Goal: Task Accomplishment & Management: Use online tool/utility

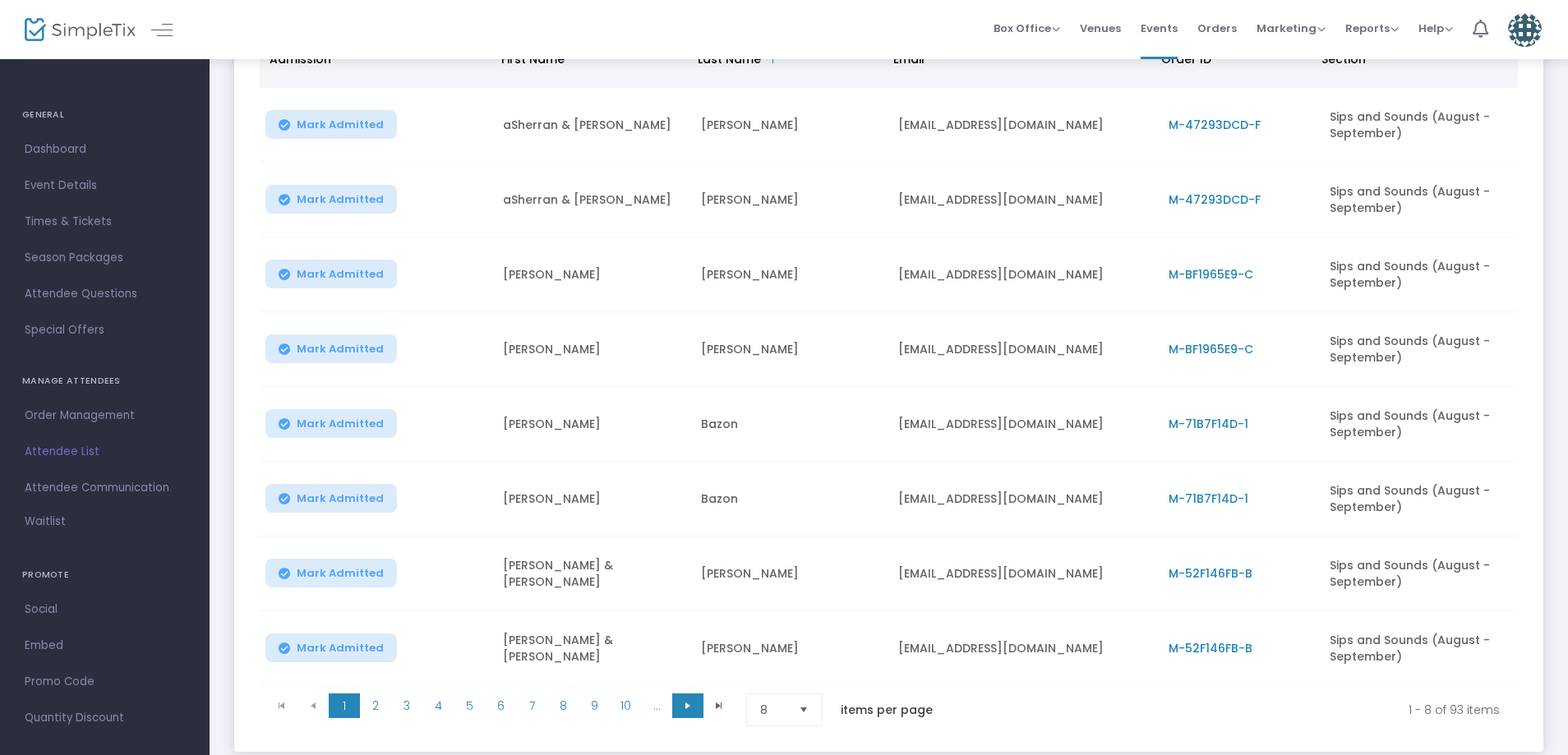
scroll to position [346, 0]
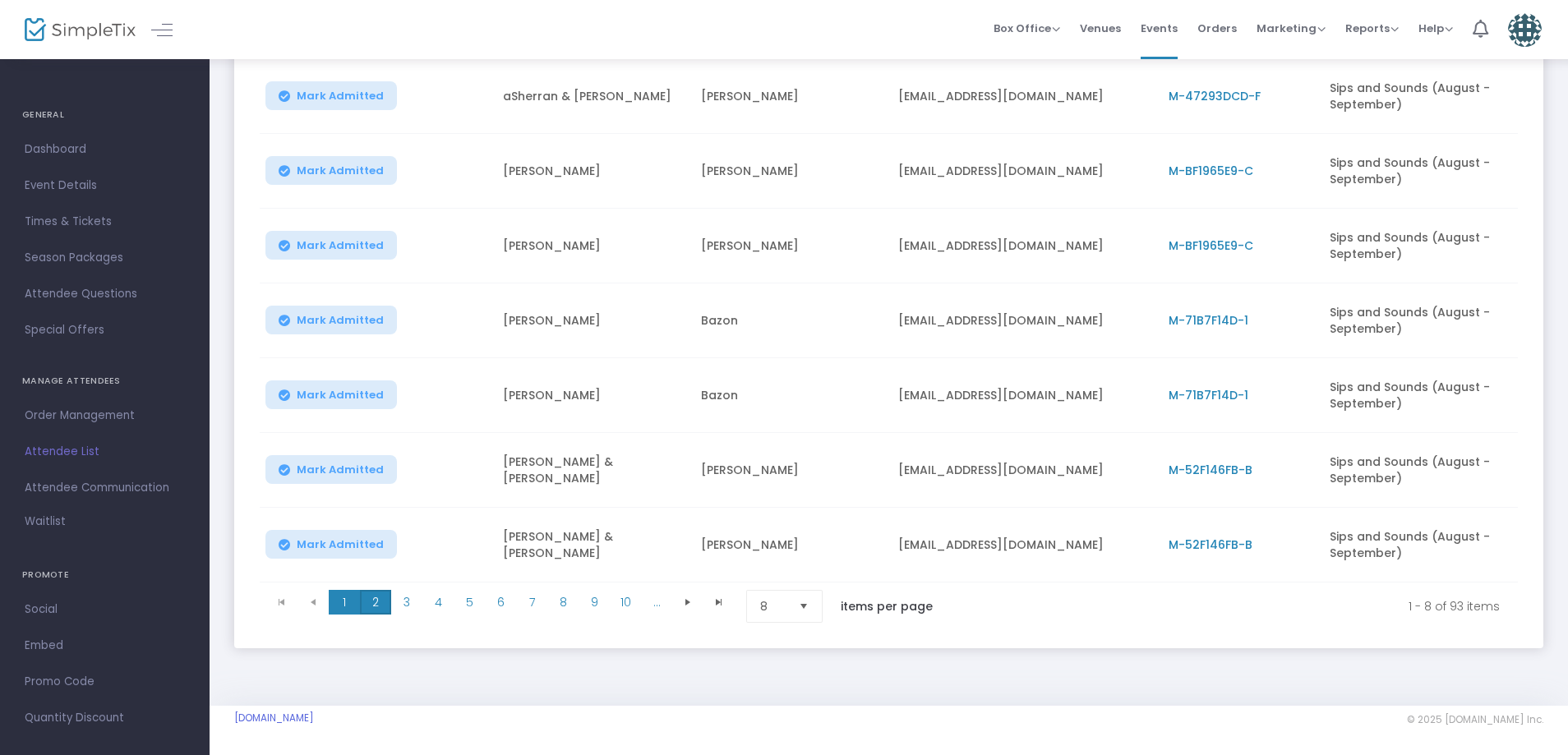
click at [378, 596] on span "2" at bounding box center [376, 602] width 32 height 25
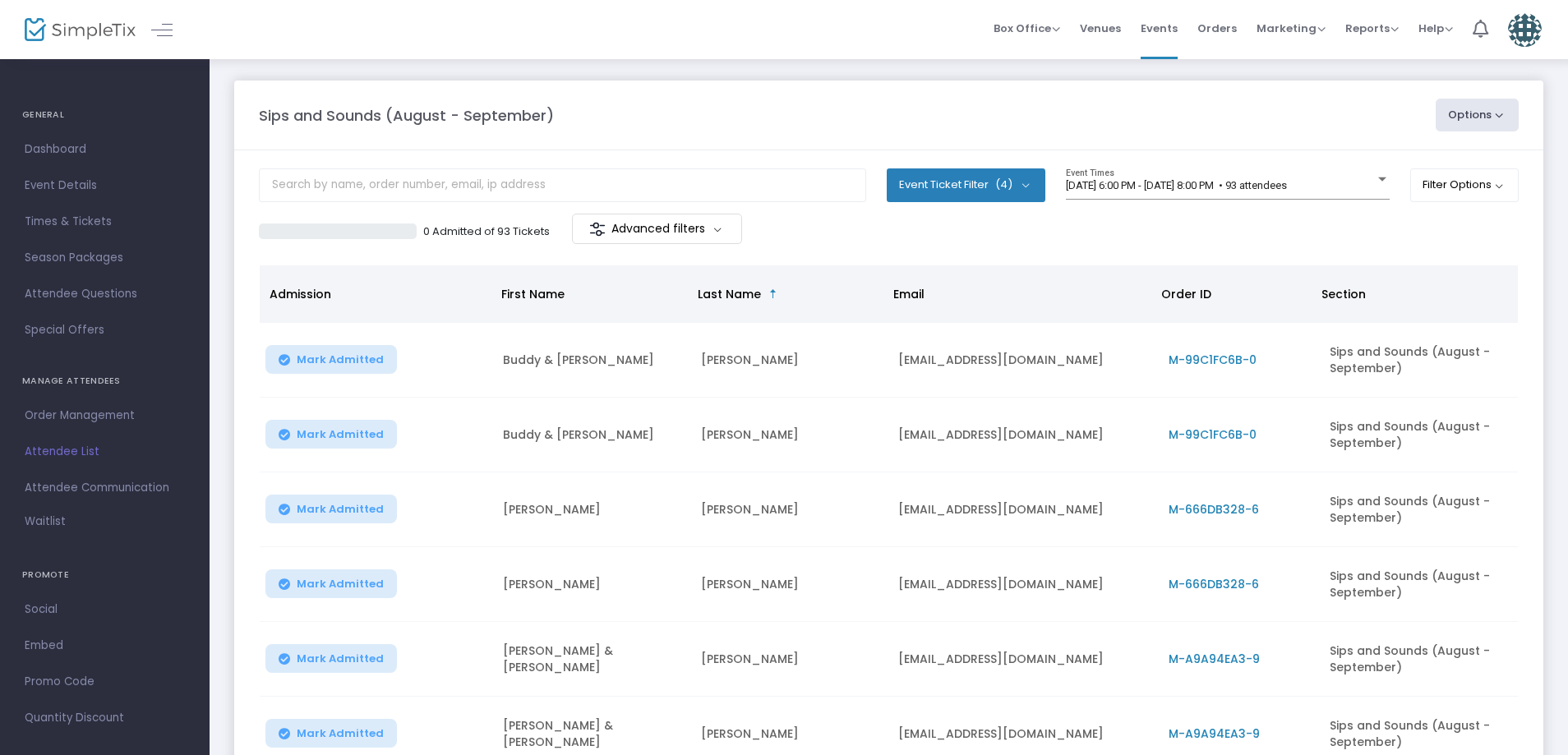
scroll to position [0, 0]
click at [1019, 27] on span "Box Office" at bounding box center [1026, 28] width 67 height 16
click at [1036, 58] on li "Sell Tickets" at bounding box center [1051, 55] width 117 height 32
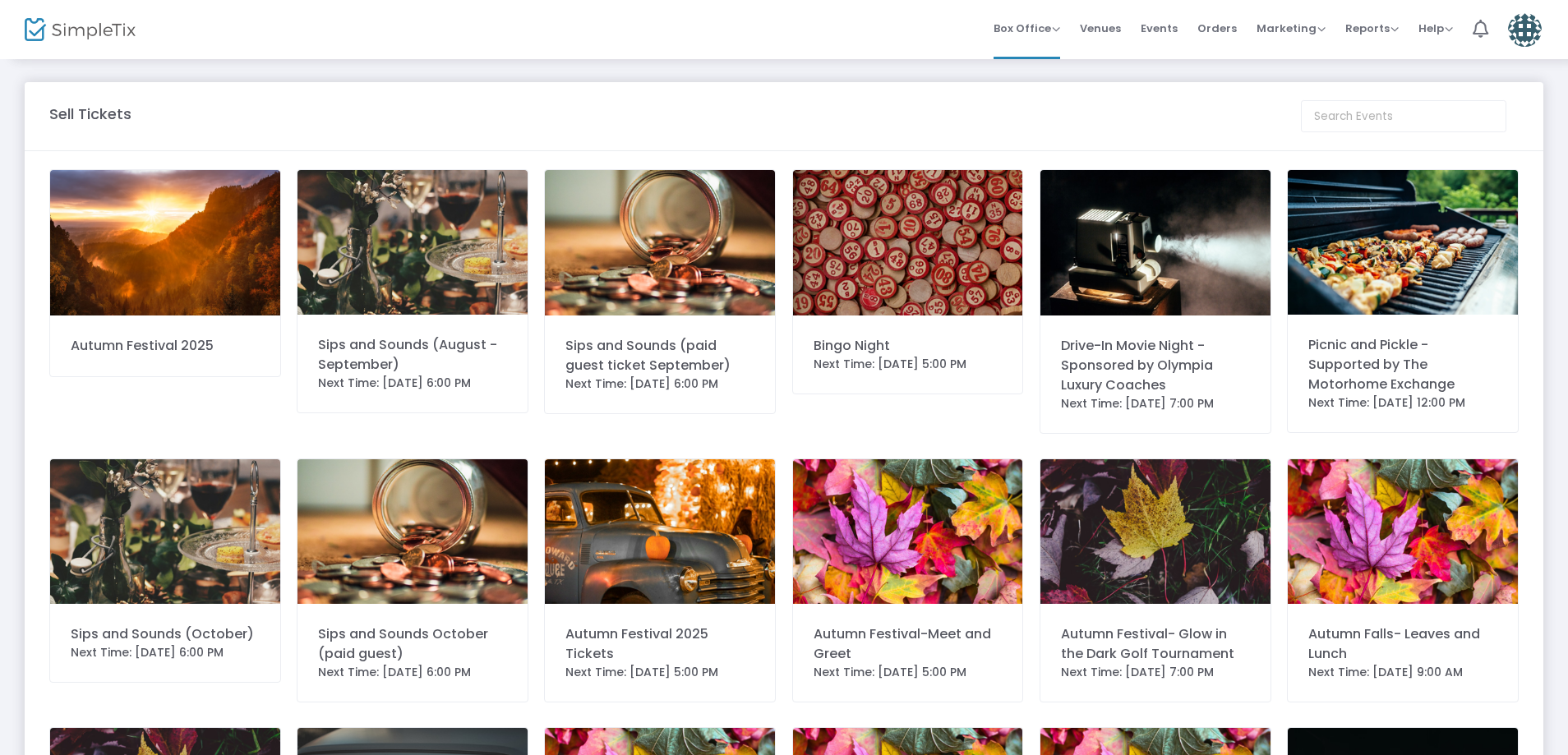
click at [492, 253] on img at bounding box center [413, 242] width 230 height 145
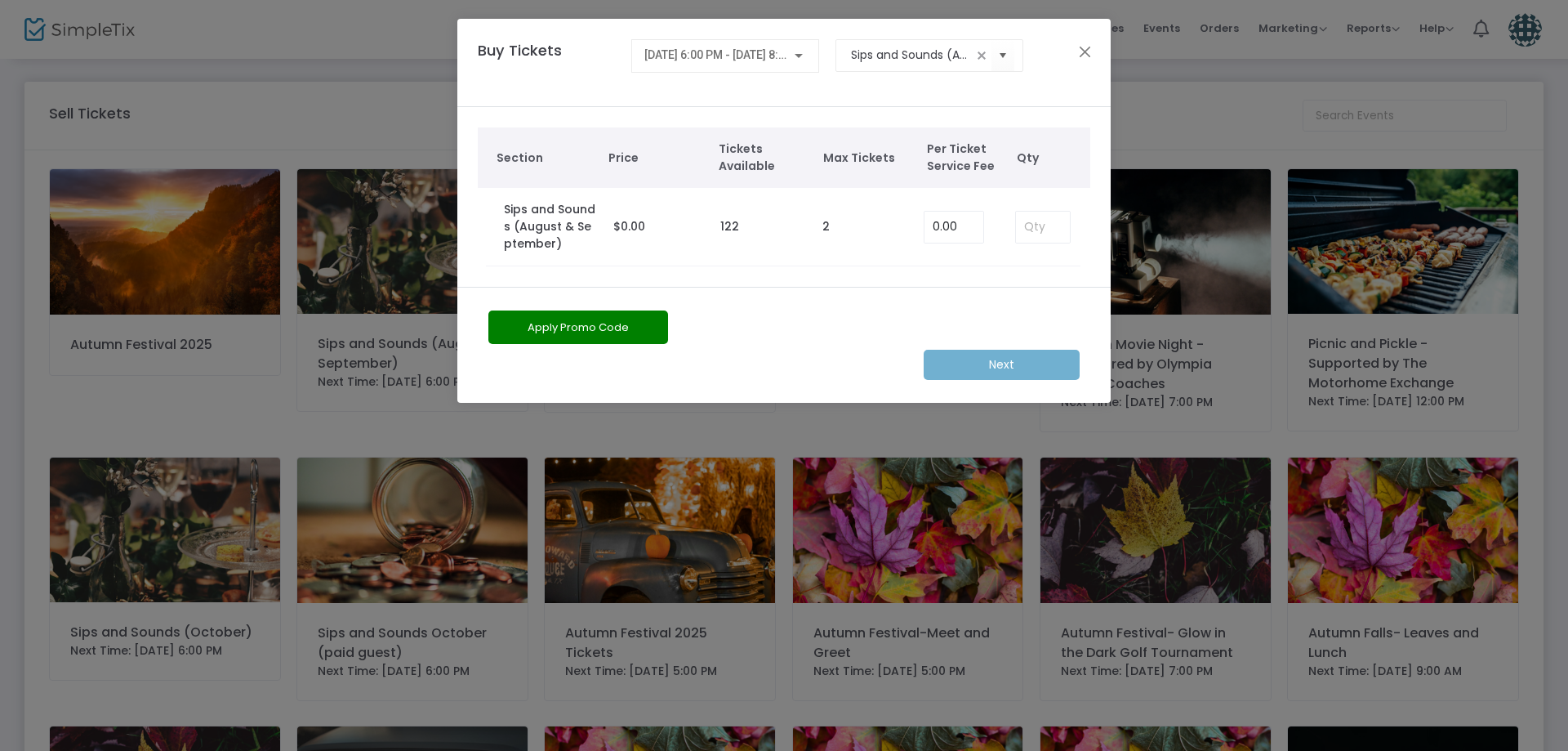
click at [732, 66] on div "[DATE] 6:00 PM - [DATE] 8:00 PM" at bounding box center [725, 51] width 163 height 31
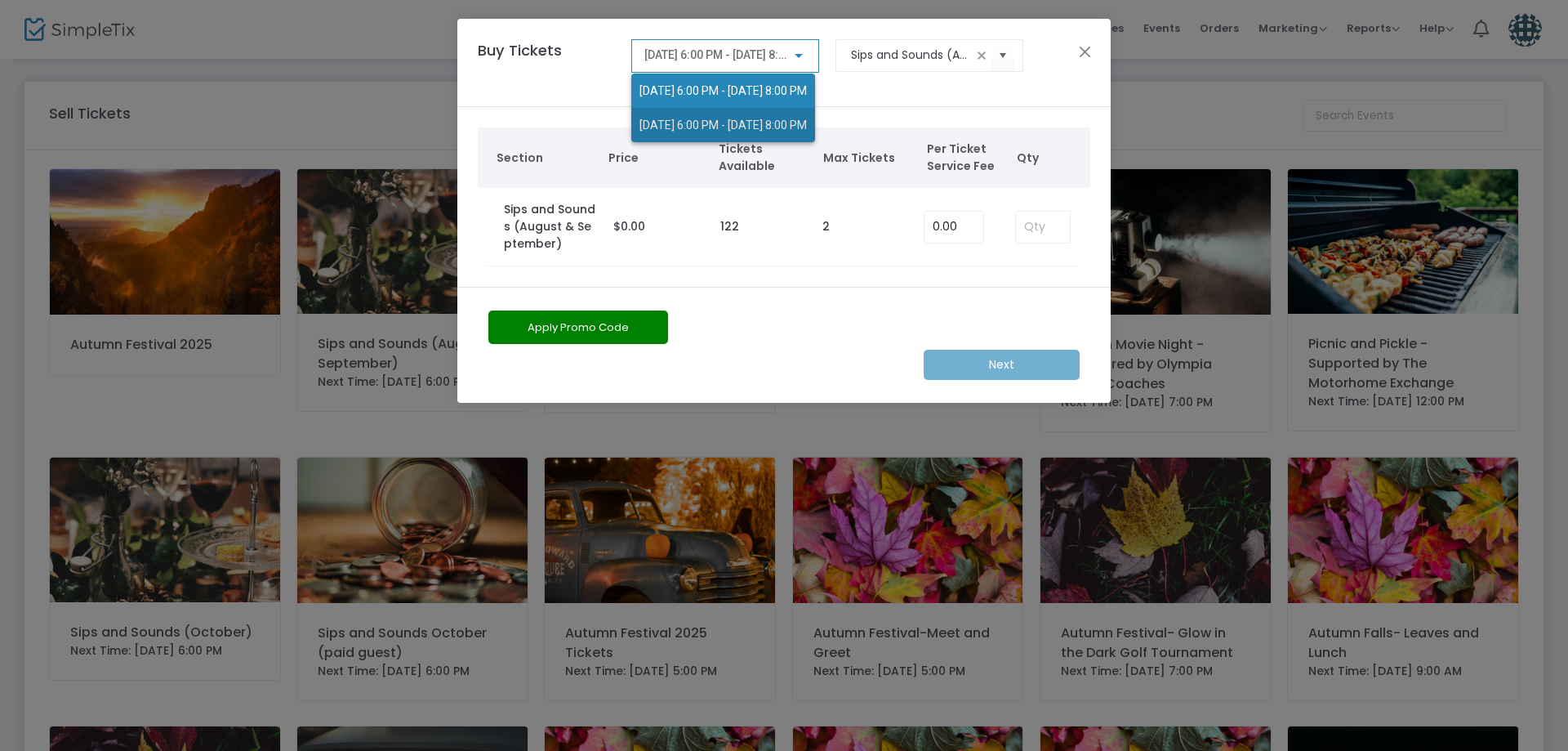
click at [729, 122] on span "[DATE] 6:00 PM - [DATE] 8:00 PM" at bounding box center [723, 125] width 168 height 13
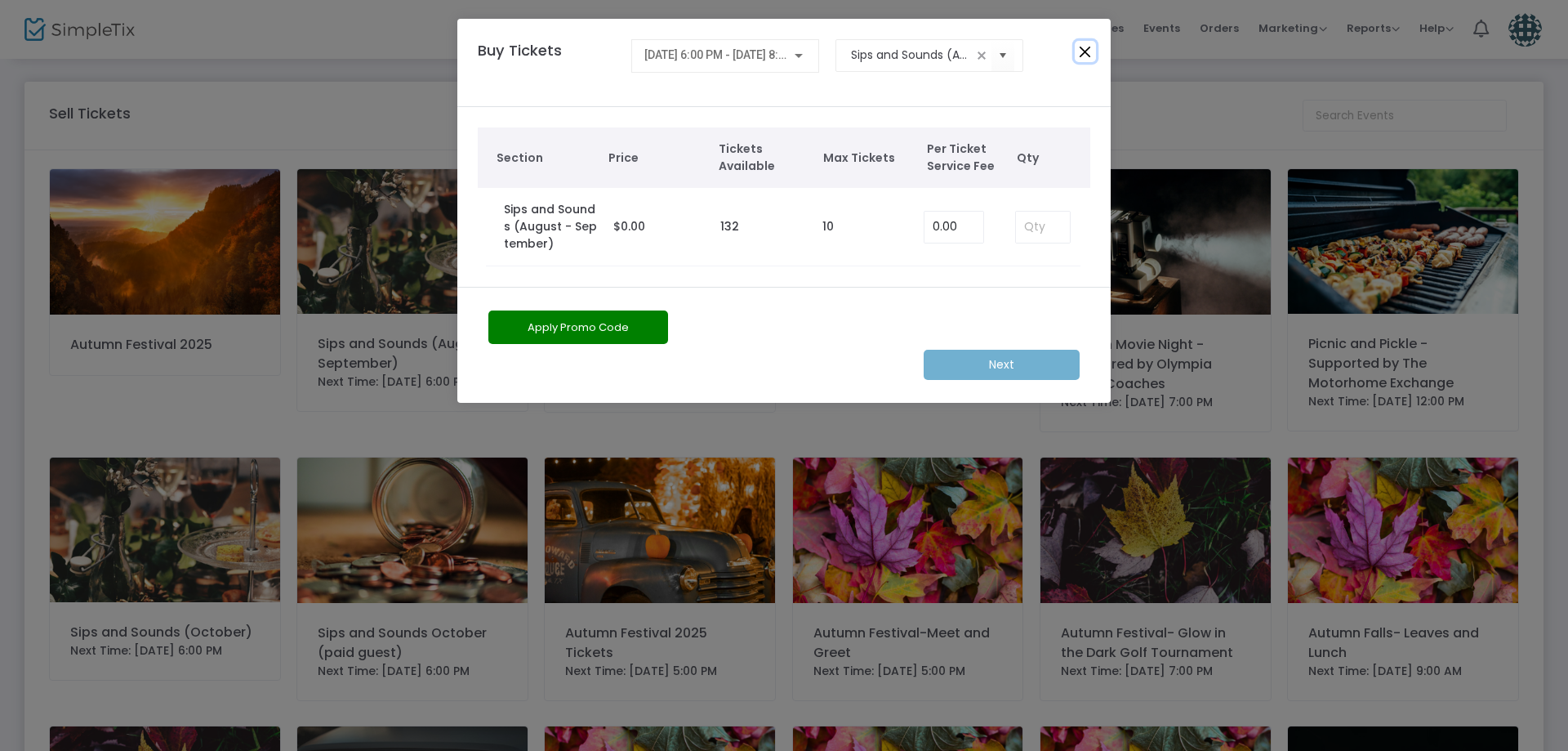
click at [1077, 45] on button "Close" at bounding box center [1085, 51] width 21 height 22
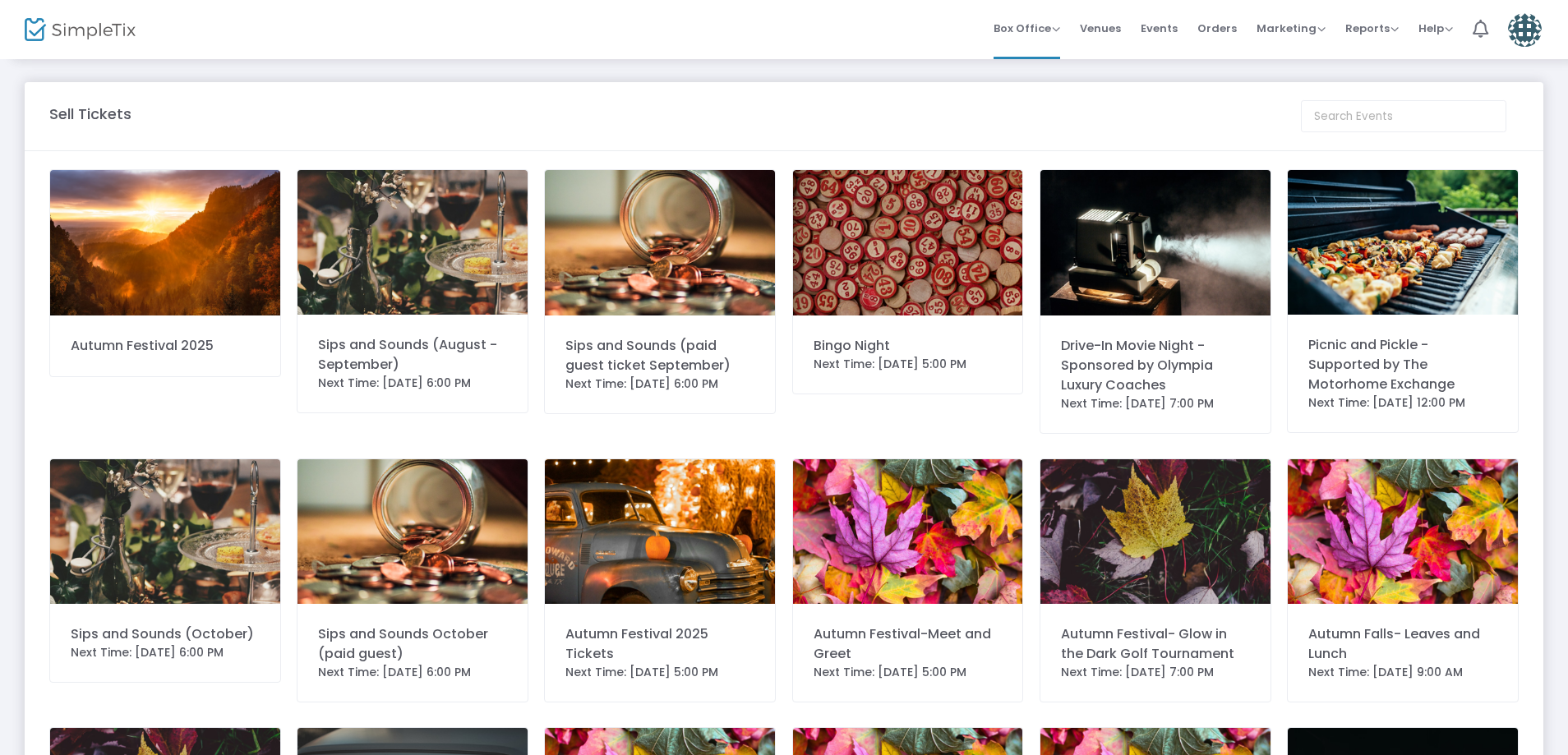
click at [901, 275] on img at bounding box center [908, 242] width 230 height 146
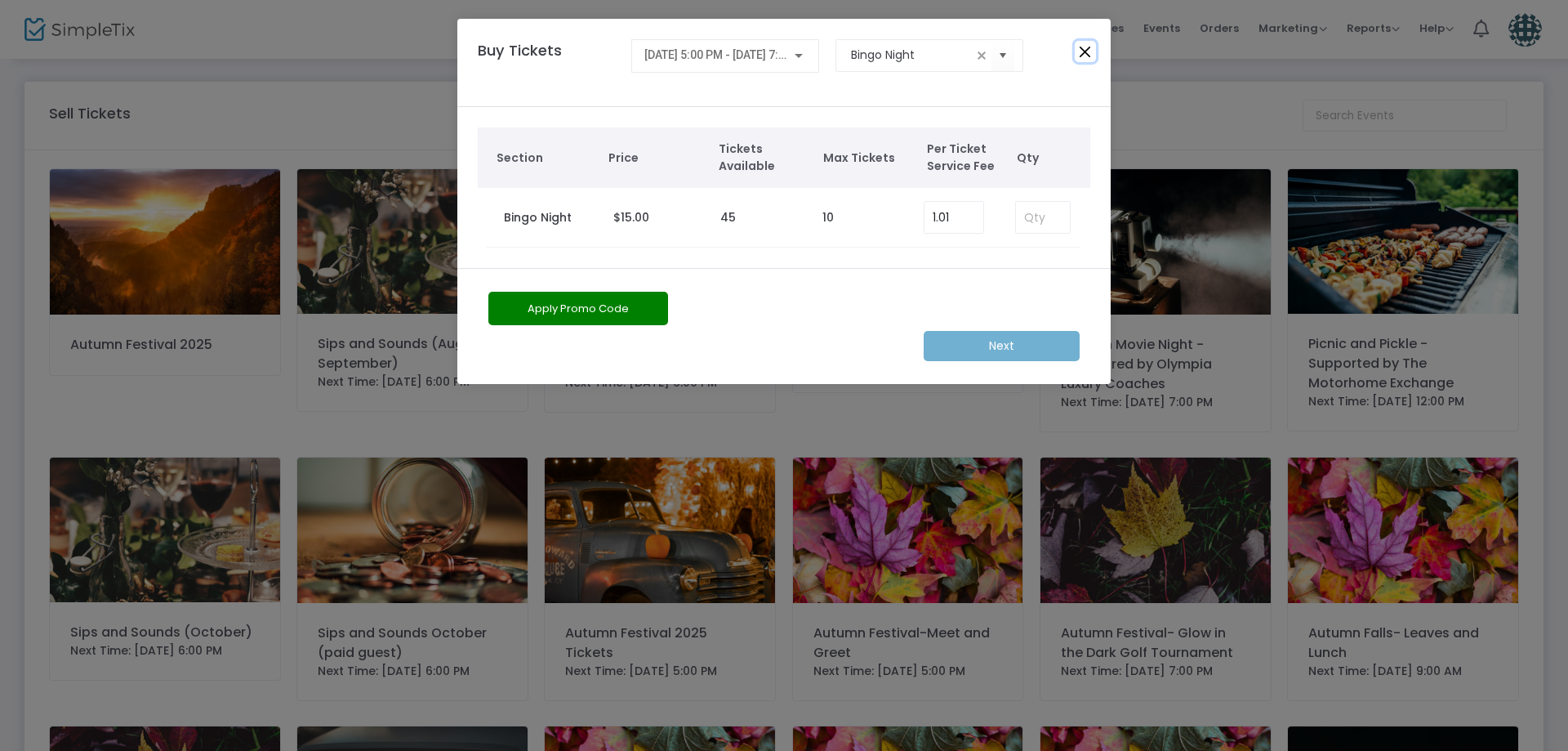
click at [1091, 55] on button "Close" at bounding box center [1085, 51] width 21 height 22
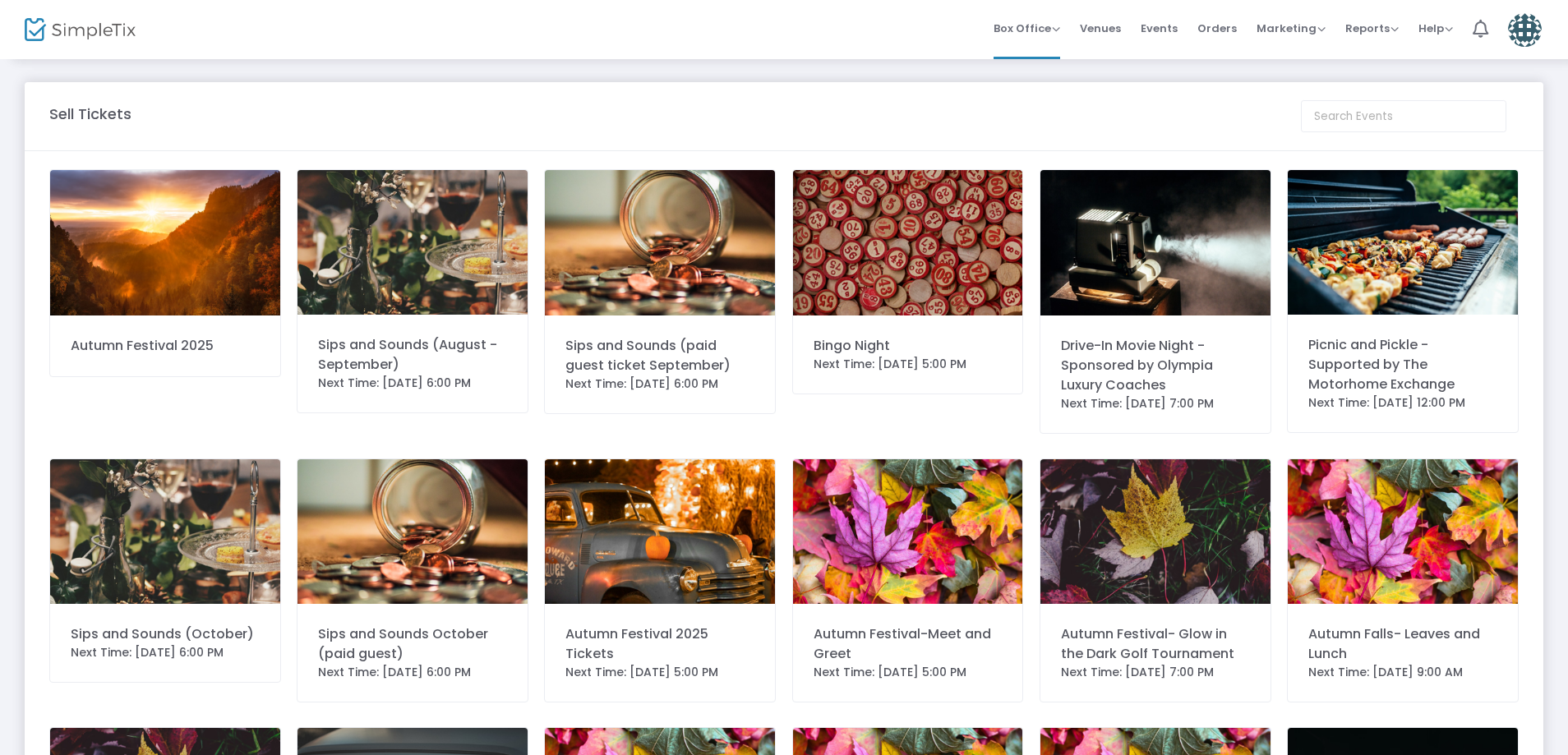
click at [479, 252] on img at bounding box center [413, 242] width 230 height 145
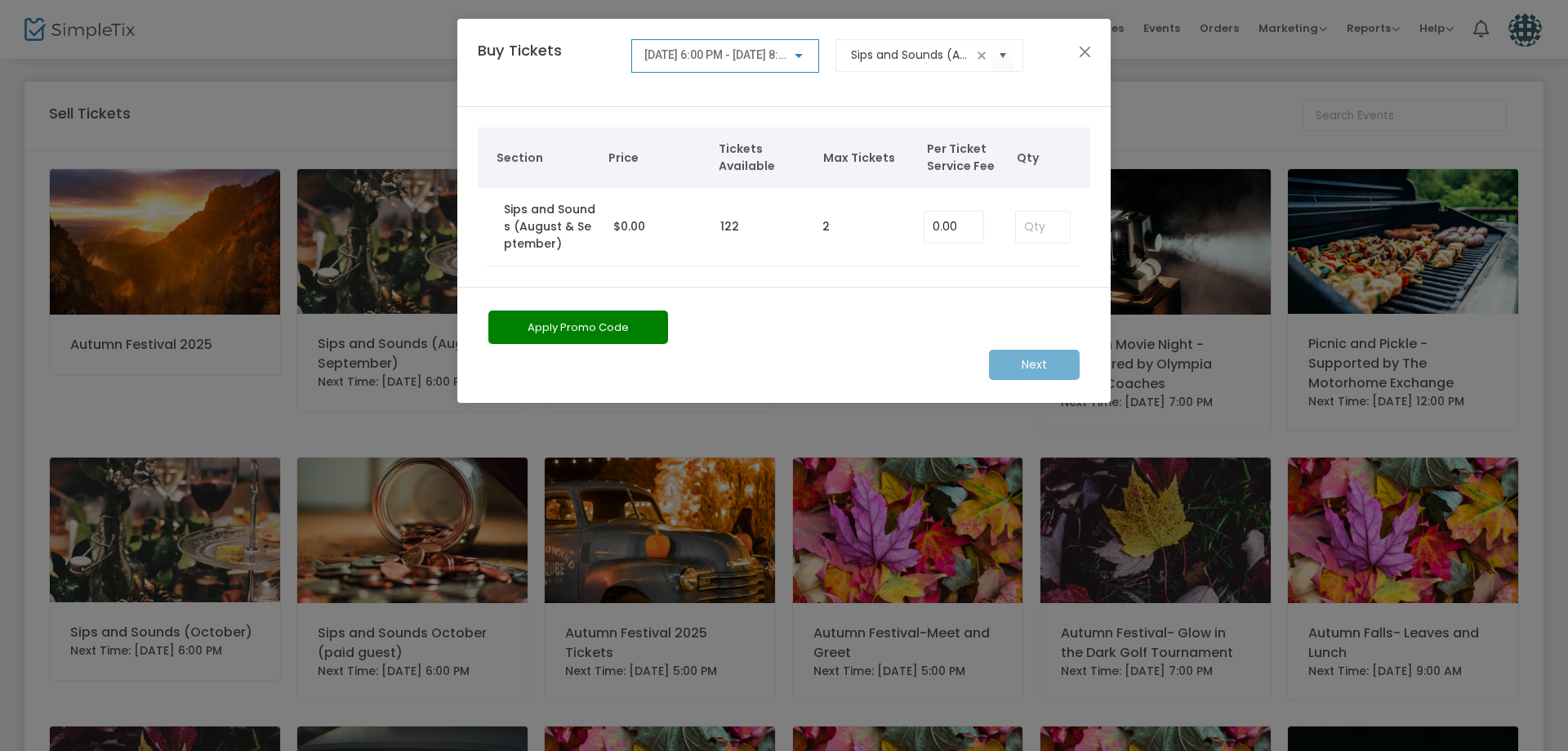
click at [761, 66] on div "[DATE] 6:00 PM - [DATE] 8:00 PM" at bounding box center [725, 51] width 163 height 31
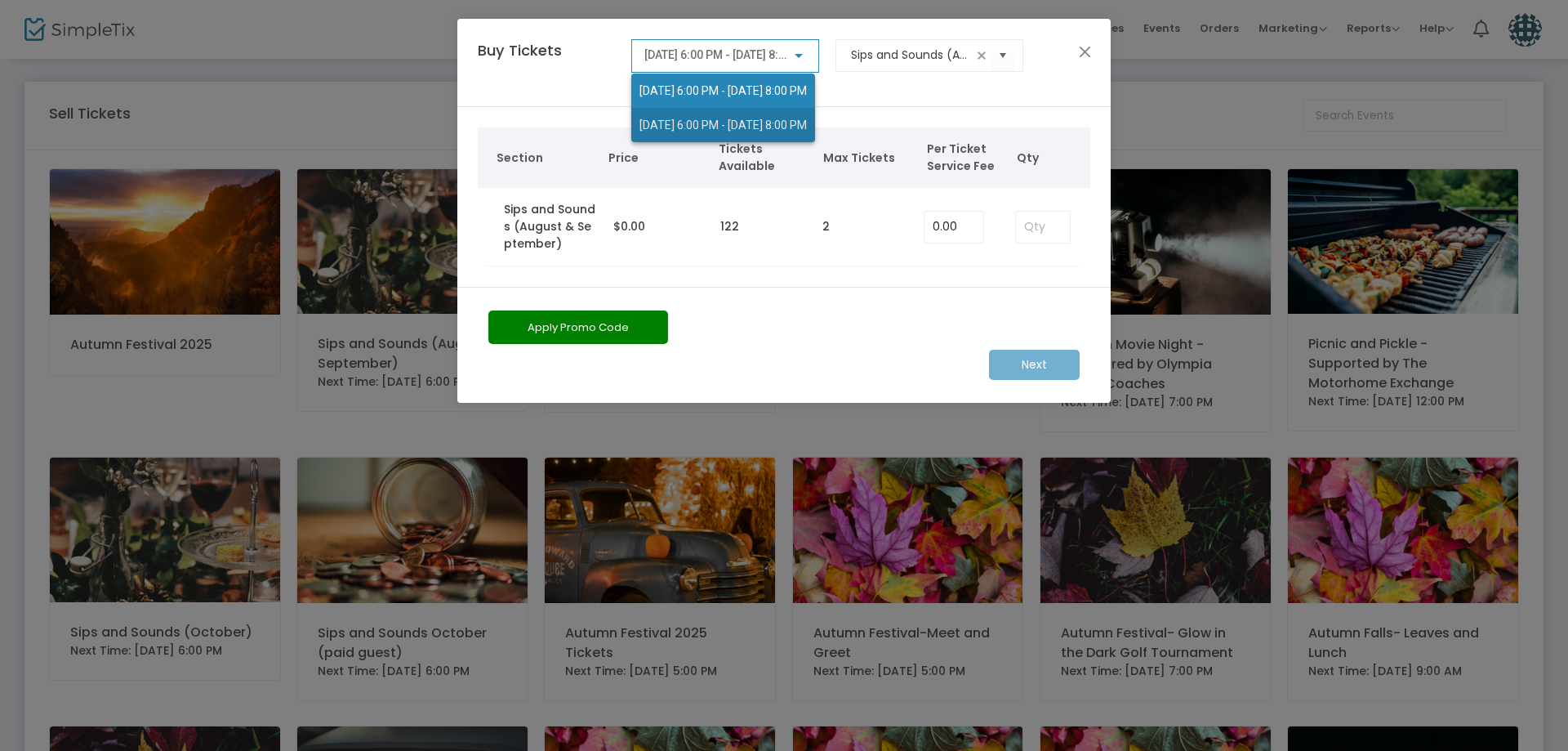
click at [758, 114] on span "[DATE] 6:00 PM - [DATE] 8:00 PM" at bounding box center [723, 124] width 168 height 34
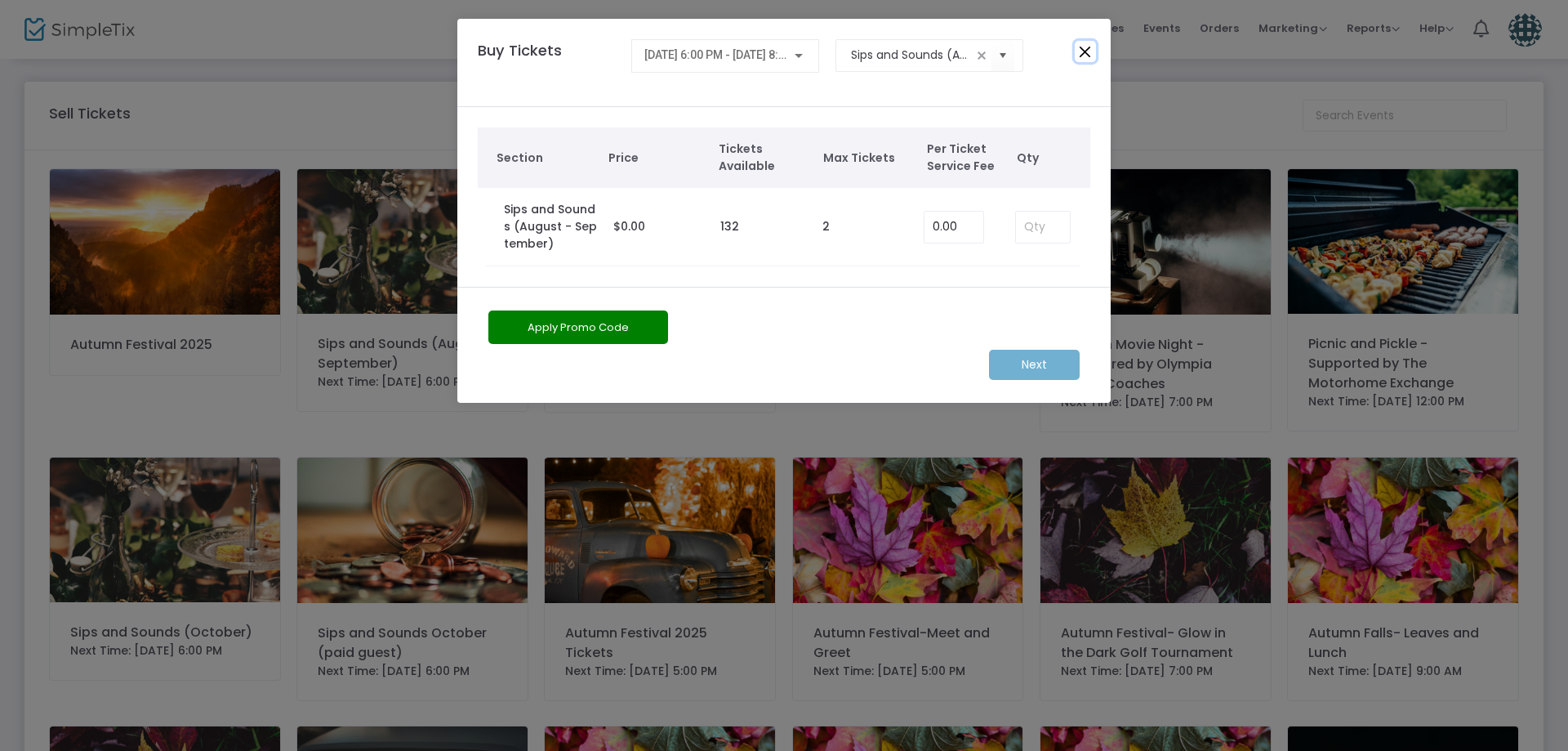
click at [1090, 50] on button "Close" at bounding box center [1085, 51] width 21 height 22
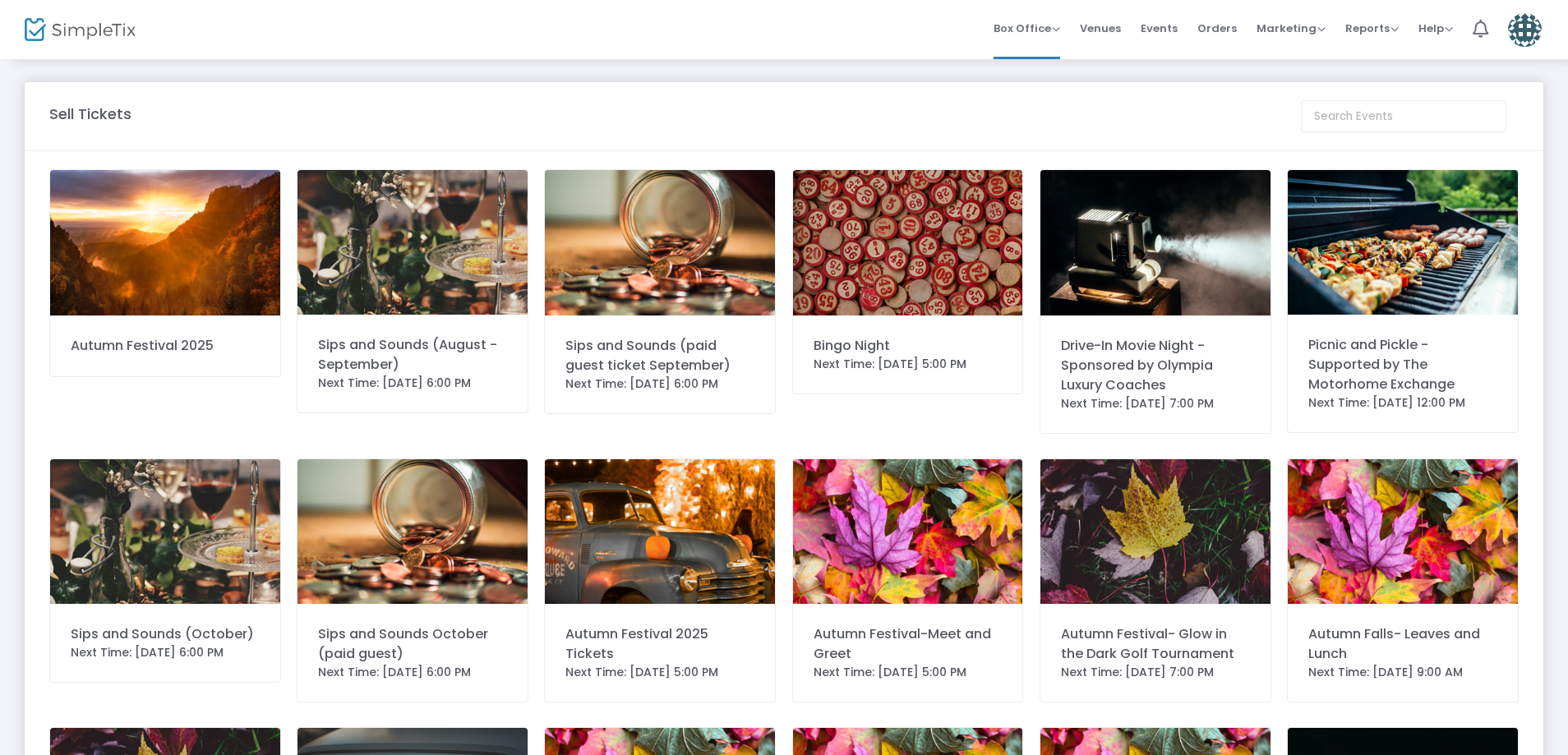
click at [401, 249] on img at bounding box center [413, 242] width 230 height 145
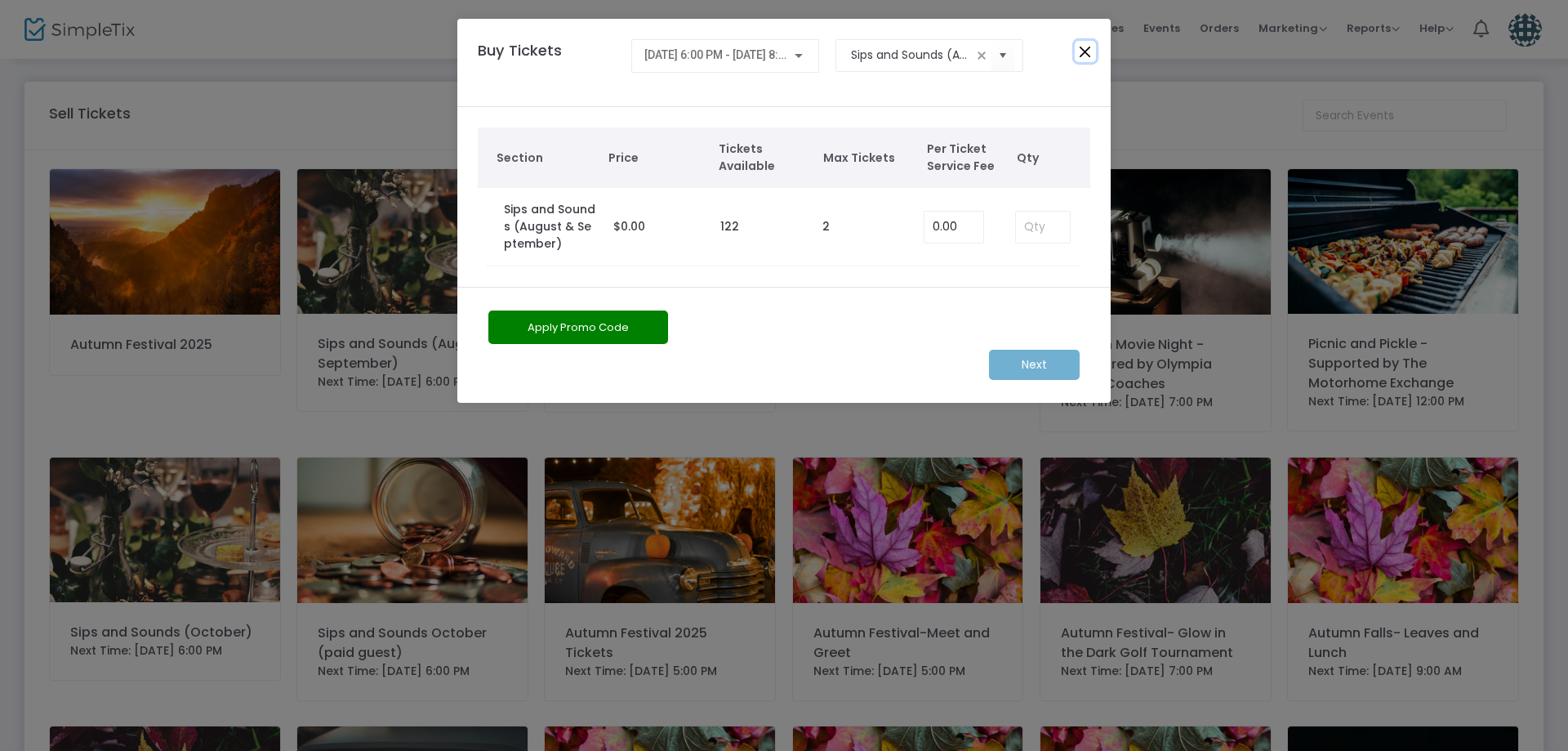
click at [1088, 50] on button "Close" at bounding box center [1085, 51] width 21 height 22
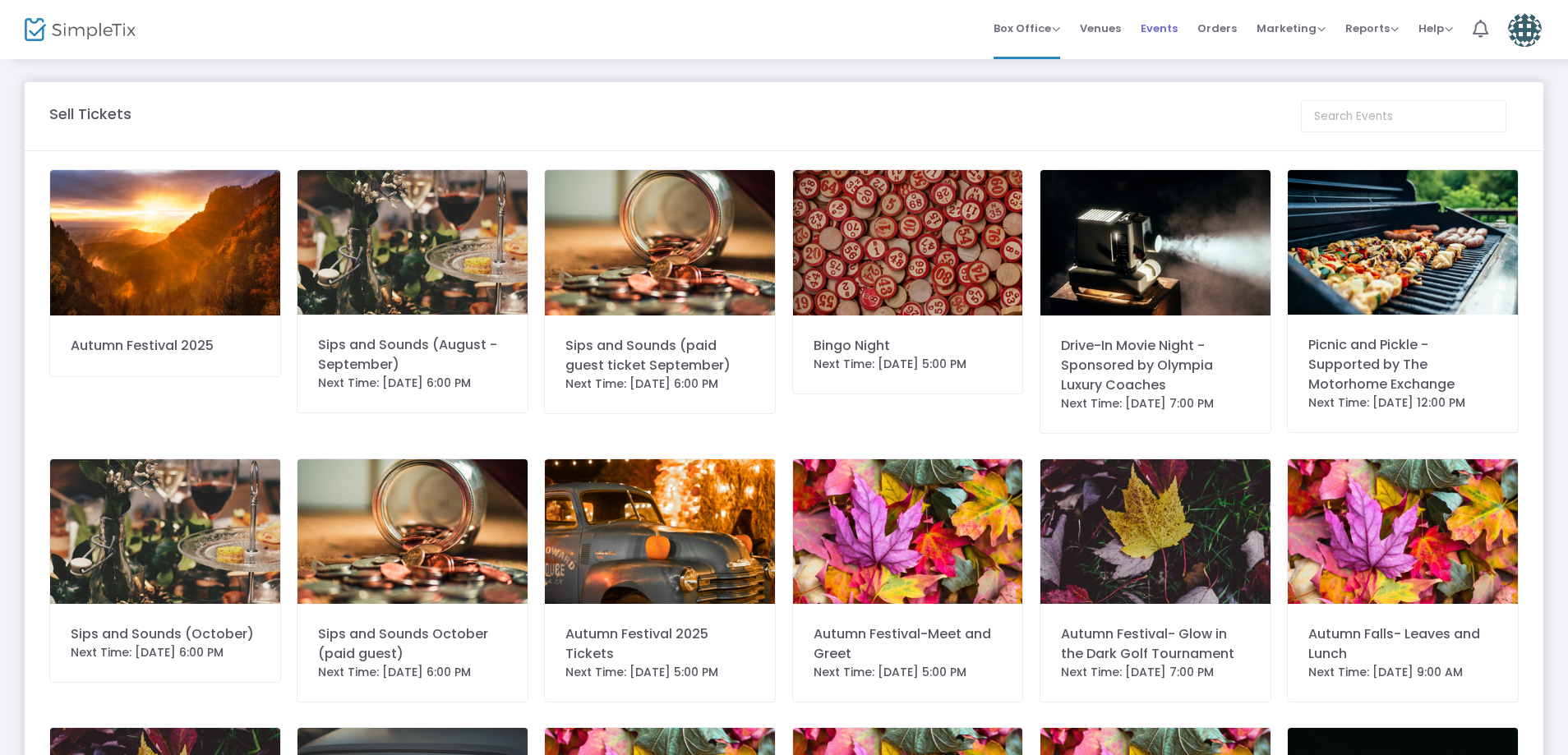
click at [1142, 28] on li "Events" at bounding box center [1159, 29] width 57 height 59
click at [1162, 32] on span "Events" at bounding box center [1159, 28] width 37 height 42
